Goal: Find specific page/section: Find specific page/section

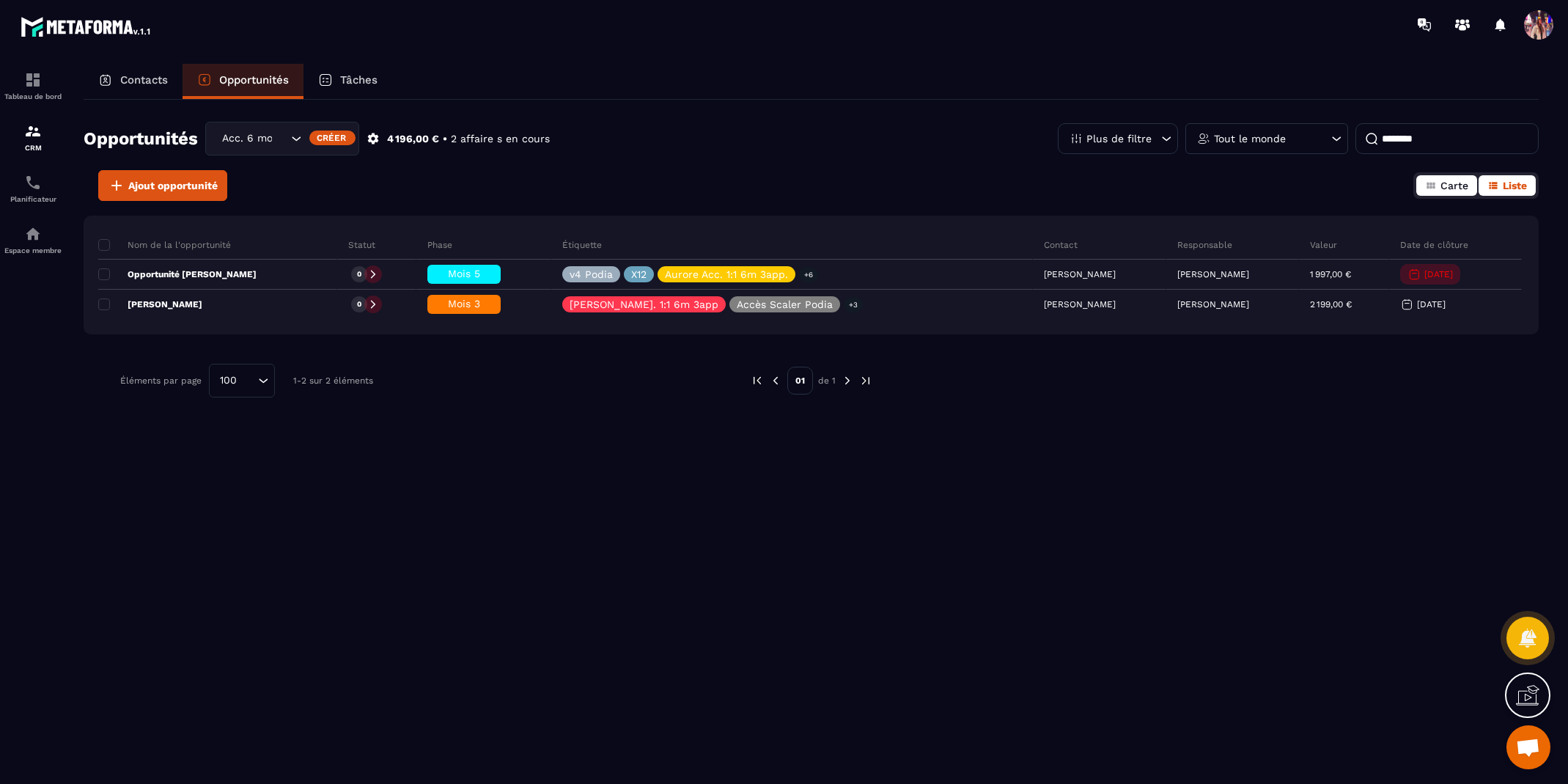
click at [1457, 188] on span "Carte" at bounding box center [1455, 186] width 28 height 11
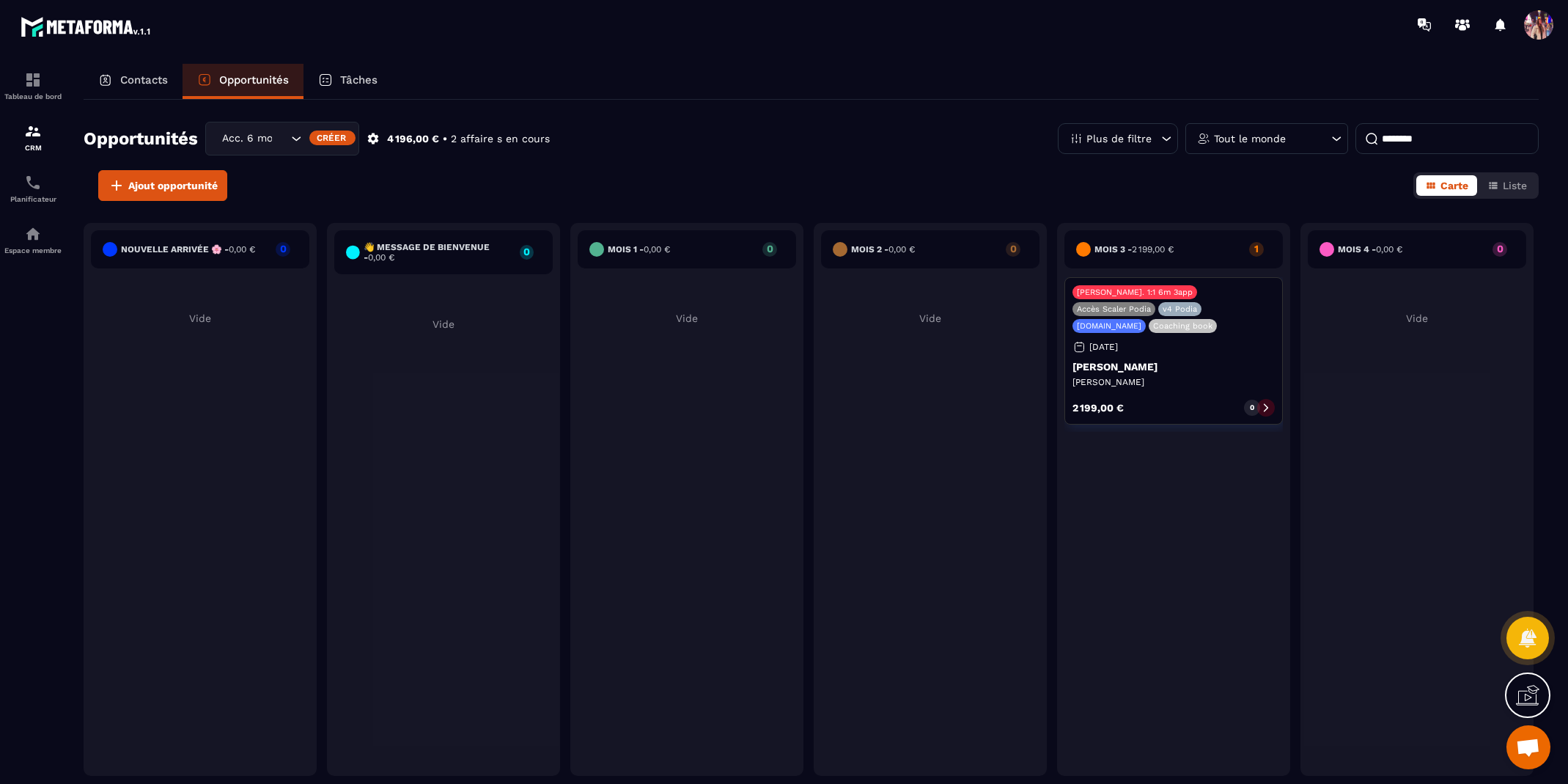
click at [1505, 138] on input "********" at bounding box center [1447, 139] width 184 height 31
type input "*"
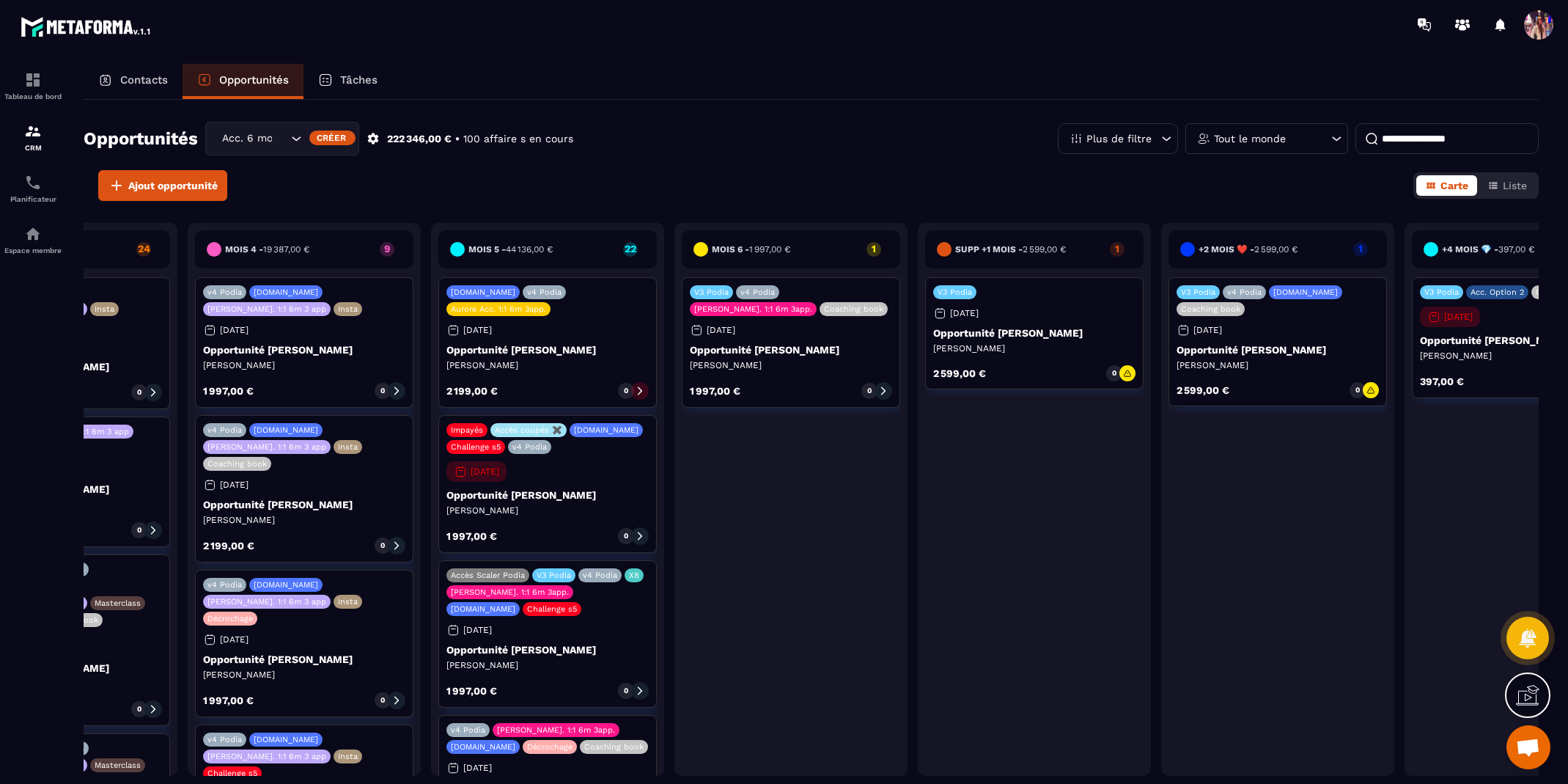
scroll to position [0, 1110]
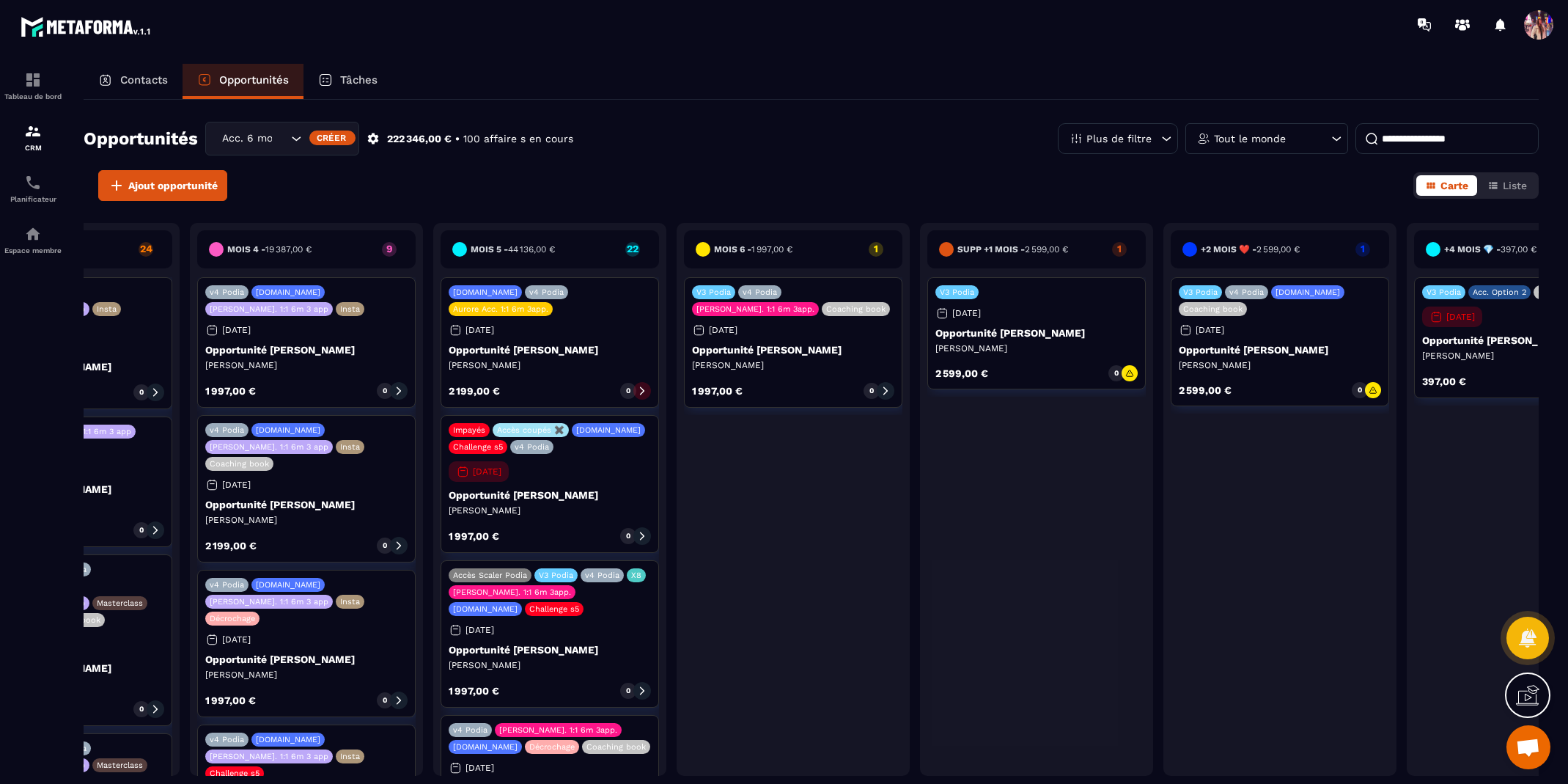
click at [1329, 140] on icon at bounding box center [1336, 139] width 15 height 15
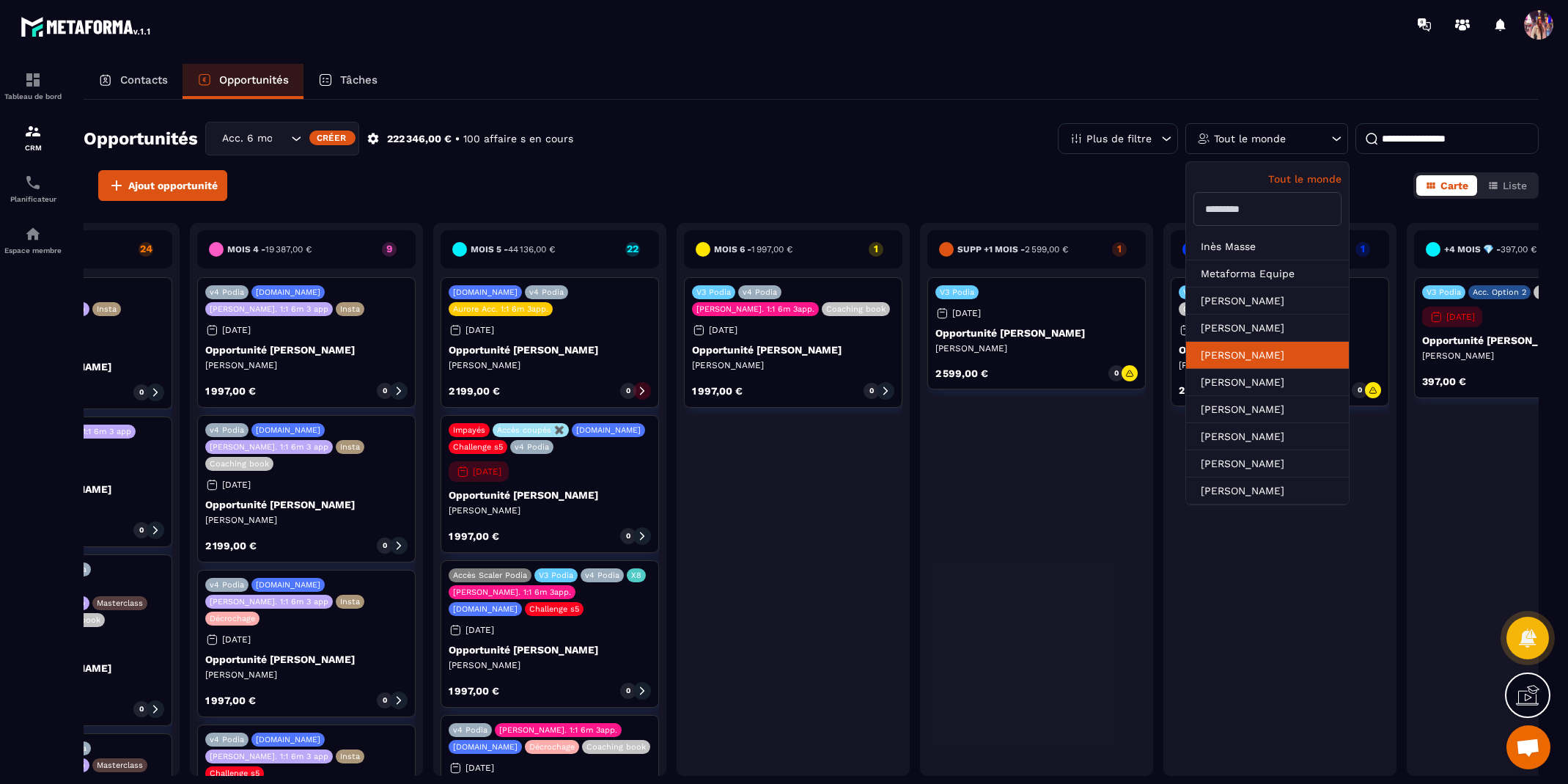
click at [1249, 369] on li "[PERSON_NAME]" at bounding box center [1267, 383] width 163 height 27
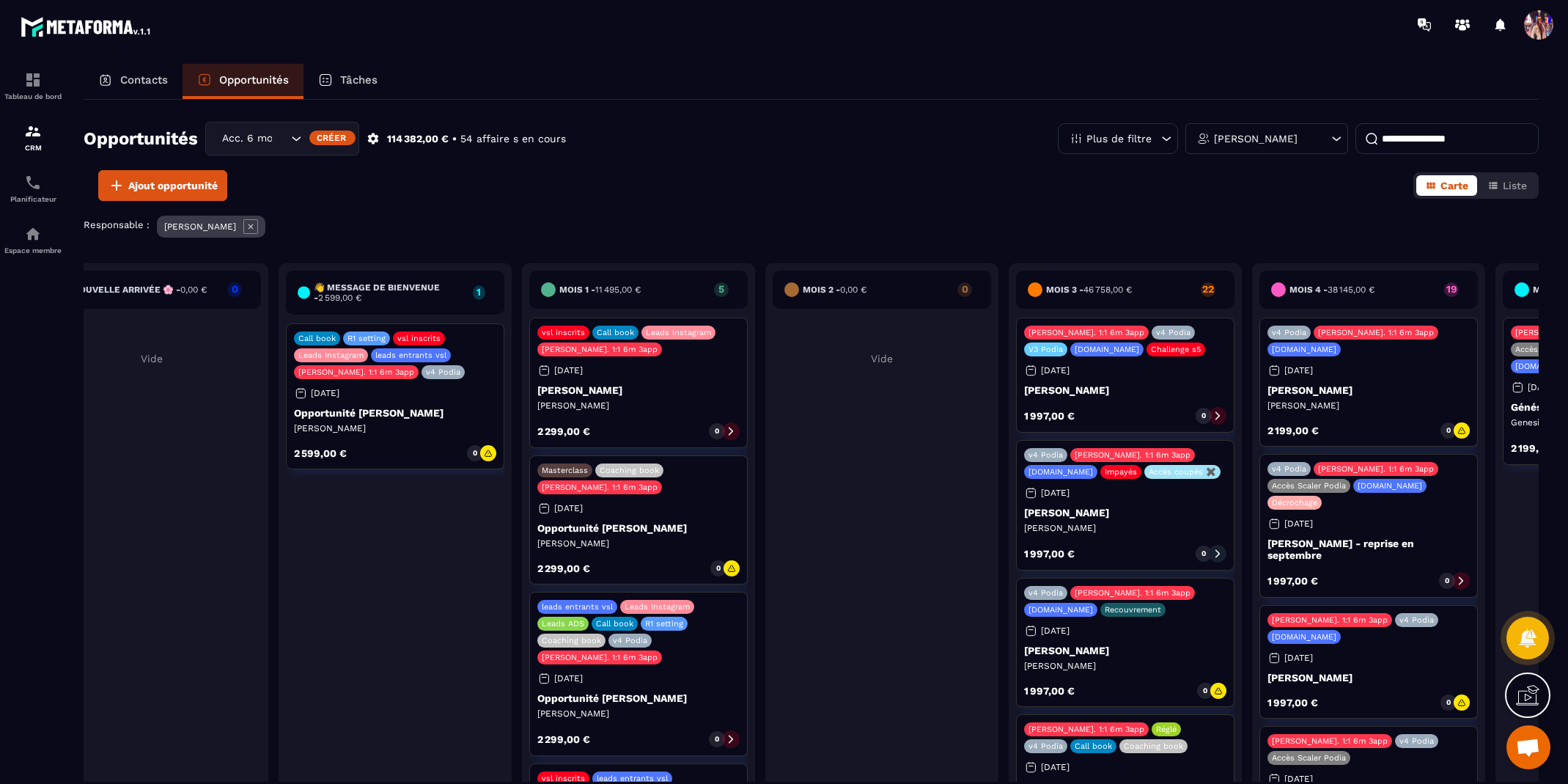
scroll to position [0, 51]
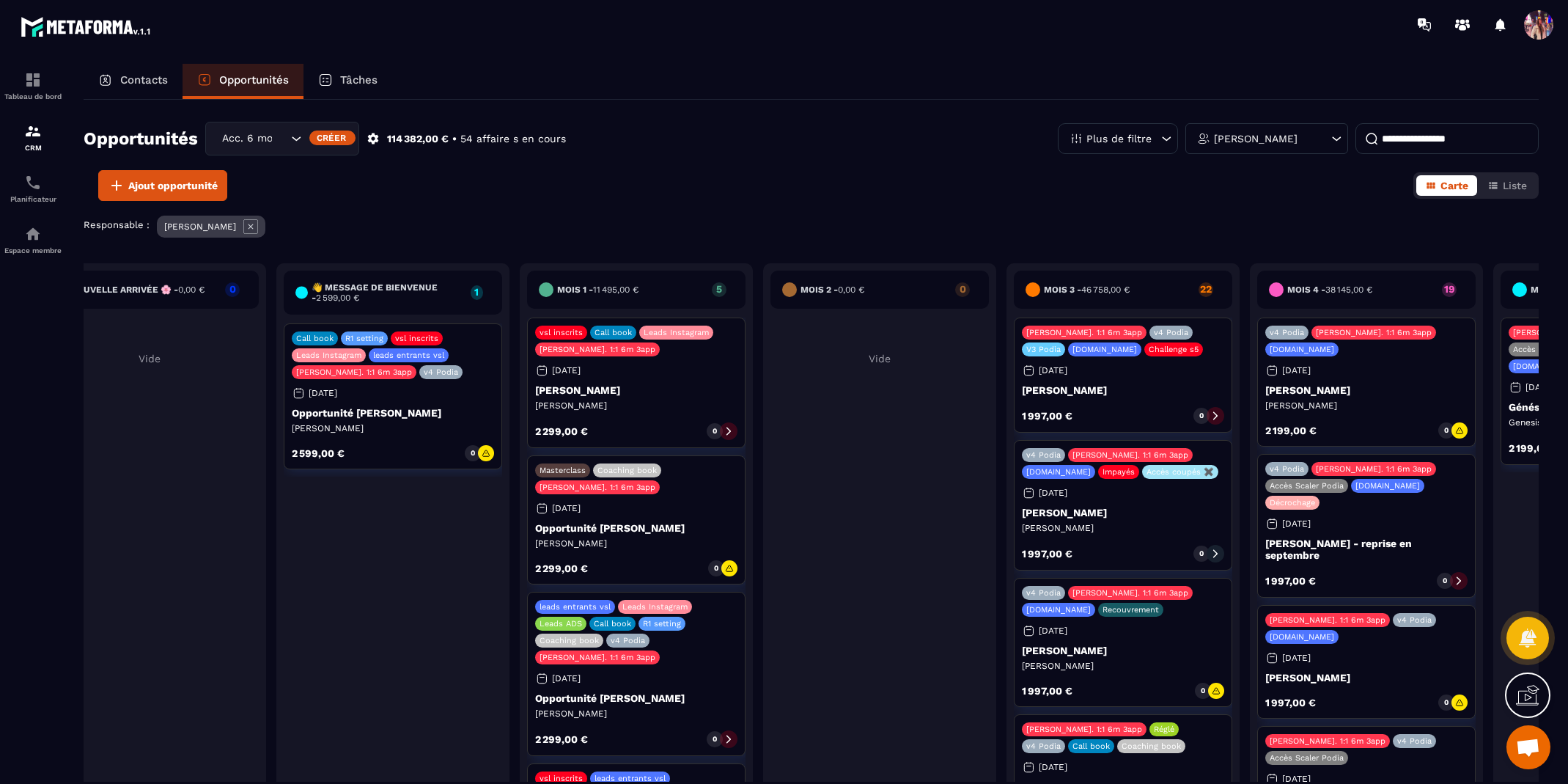
click at [452, 398] on div "Call book R1 setting vsl inscrits Leads Instagram leads entrants vsl [PERSON_NA…" at bounding box center [393, 396] width 218 height 146
click at [428, 440] on div "Call book R1 setting vsl inscrits Leads Instagram leads entrants vsl [PERSON_NA…" at bounding box center [393, 396] width 218 height 146
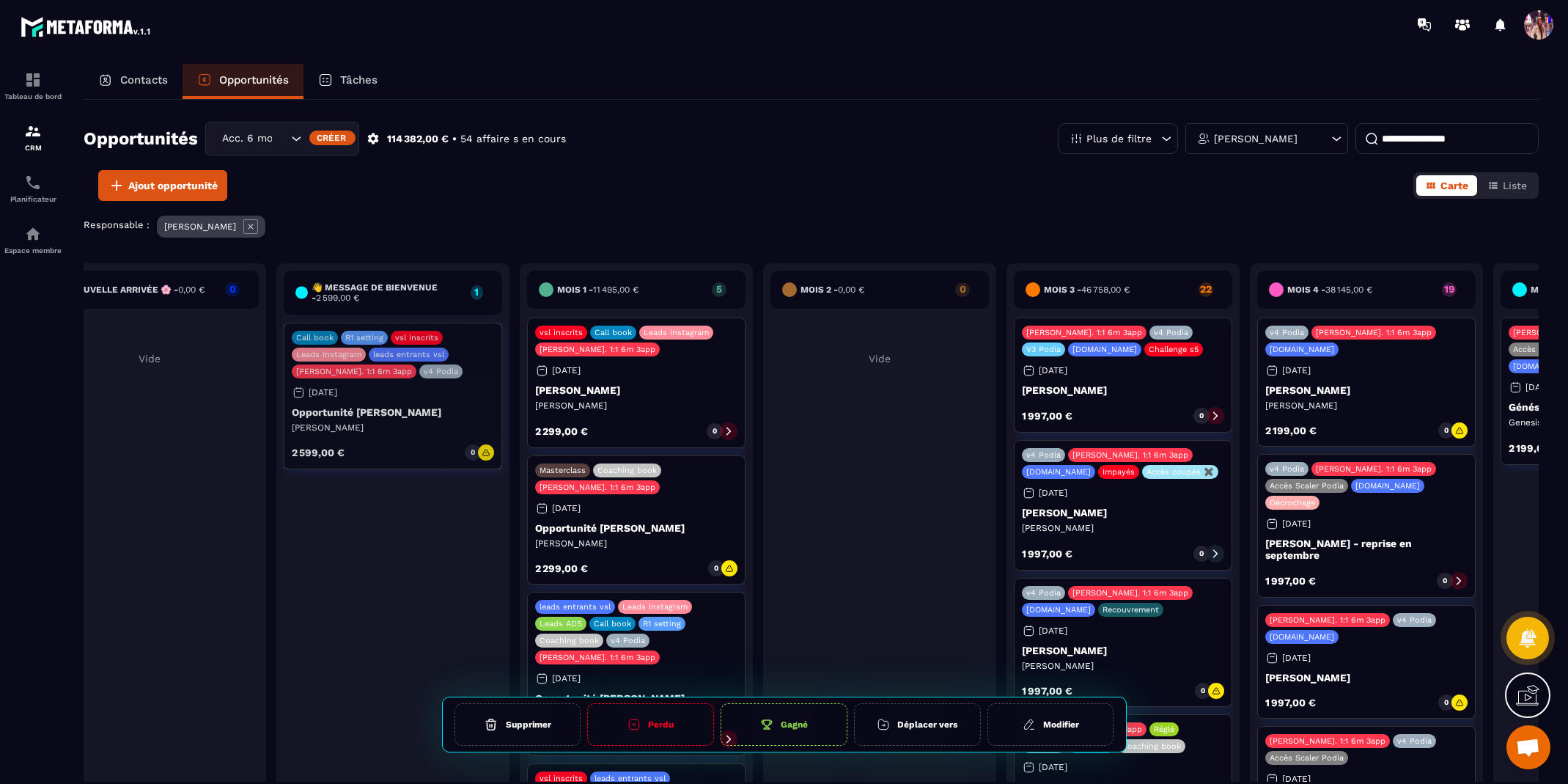
click at [382, 409] on p "Opportunité [PERSON_NAME]" at bounding box center [393, 413] width 202 height 11
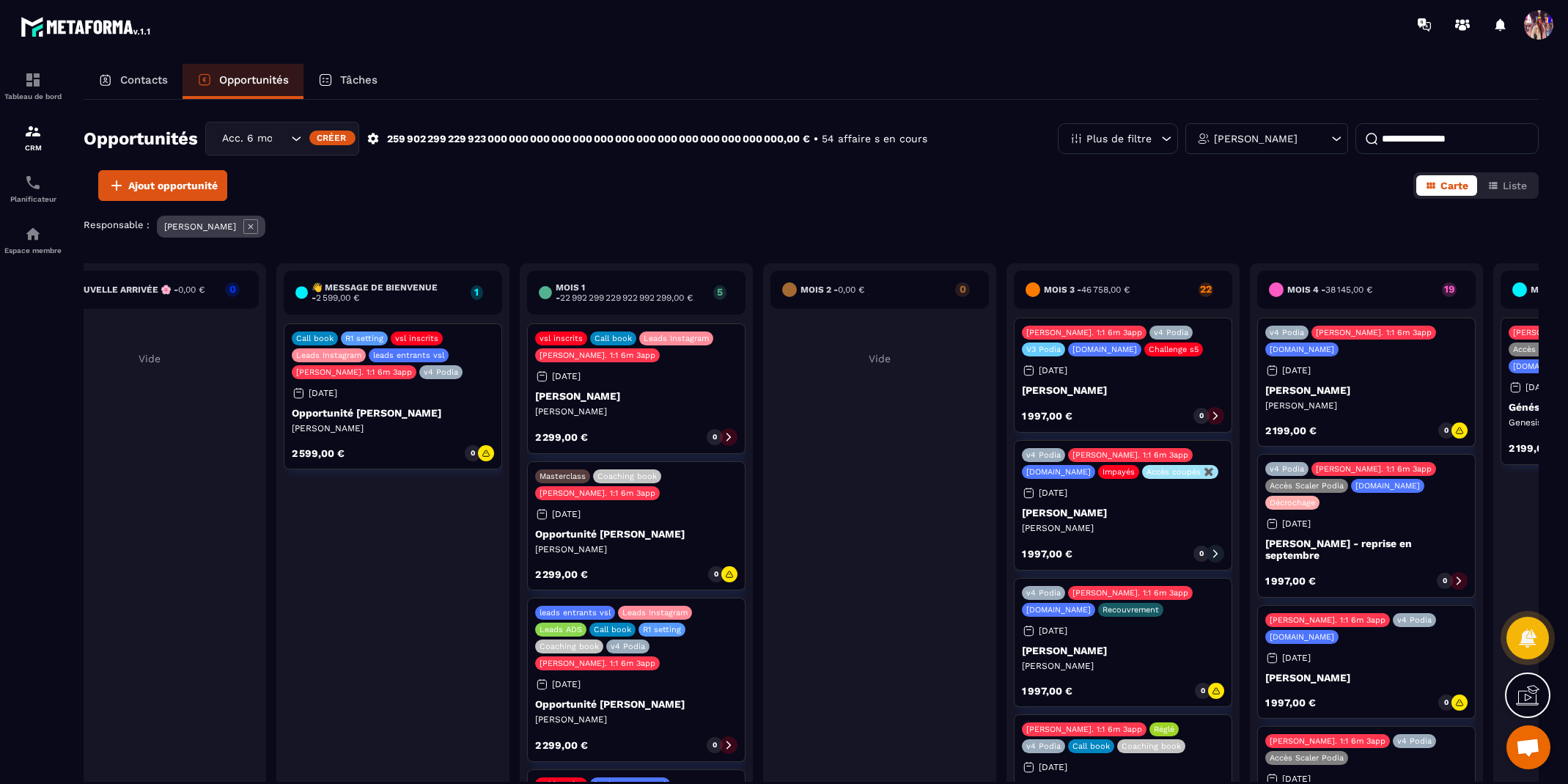
click at [349, 412] on p "Opportunité [PERSON_NAME]" at bounding box center [393, 413] width 202 height 11
